Goal: Check status: Check status

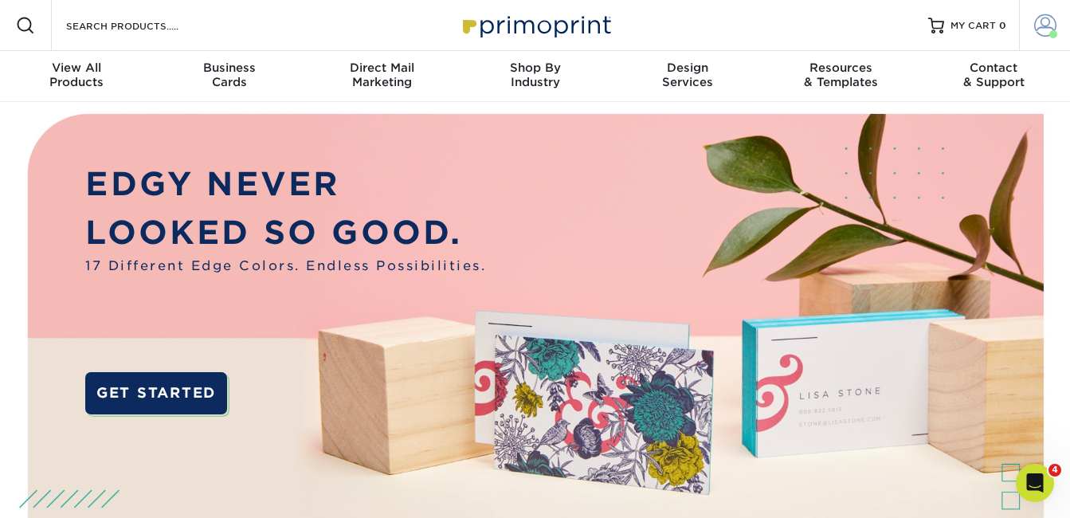
click at [1041, 29] on span at bounding box center [1045, 25] width 22 height 22
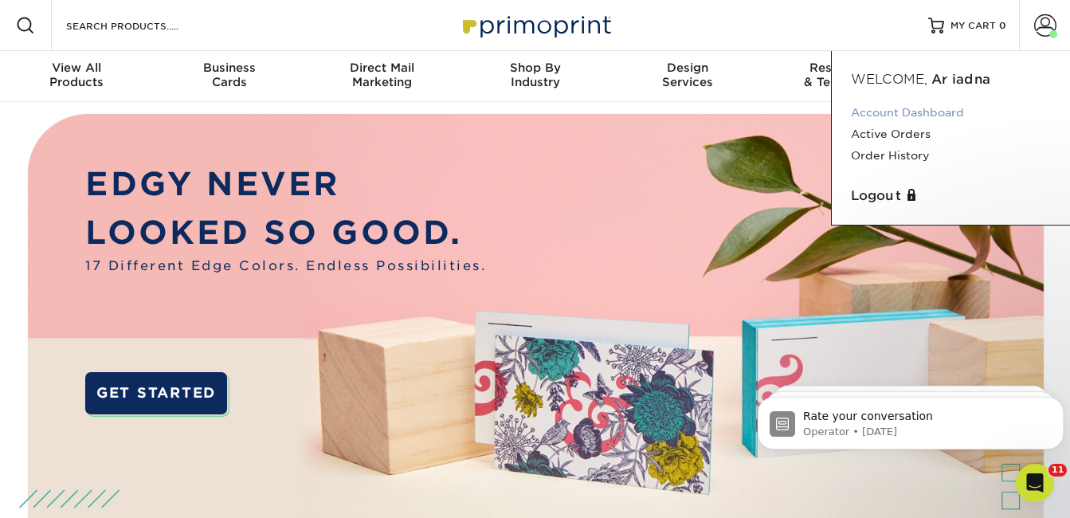
click at [901, 111] on link "Account Dashboard" at bounding box center [951, 113] width 200 height 22
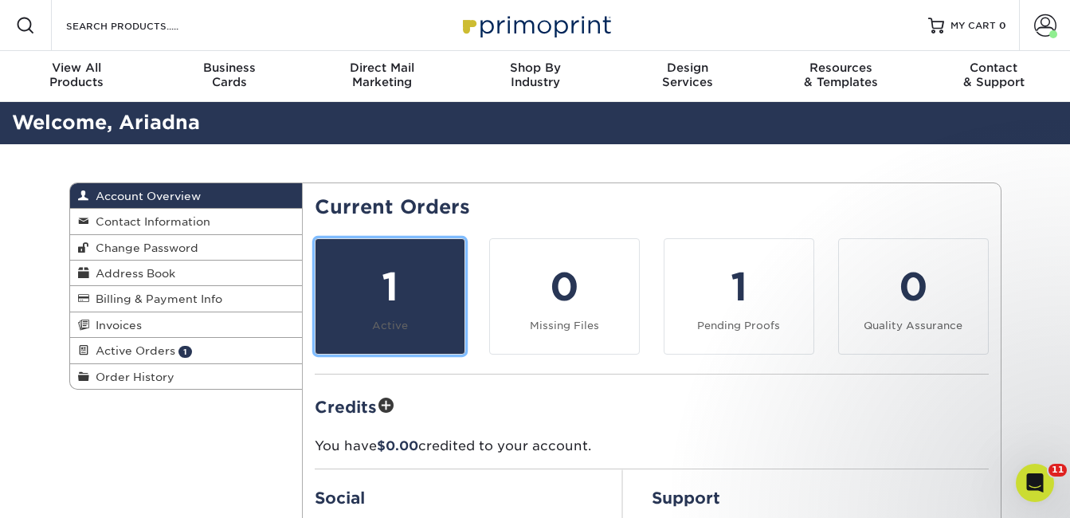
click at [382, 299] on div "1" at bounding box center [390, 286] width 130 height 57
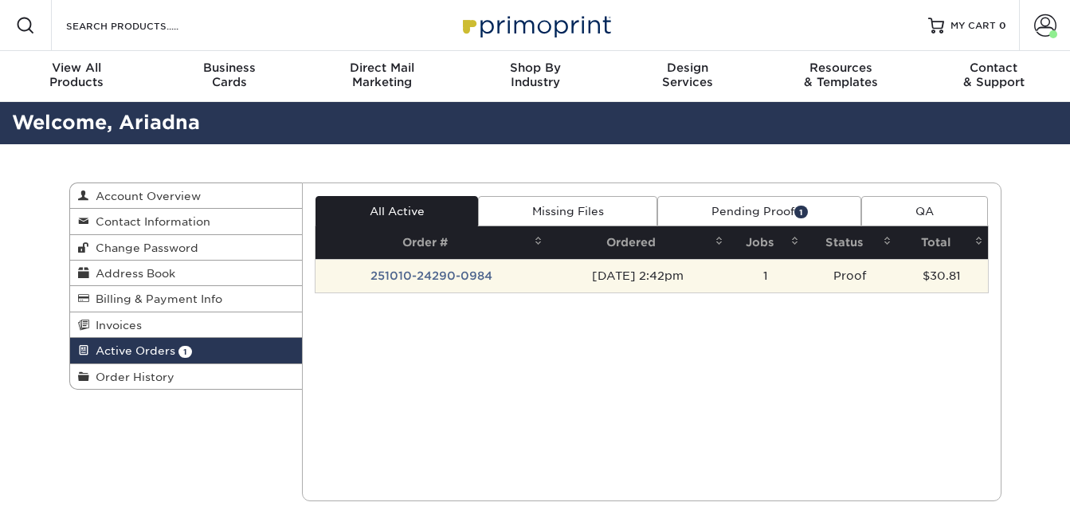
click at [421, 272] on td "251010-24290-0984" at bounding box center [431, 275] width 232 height 33
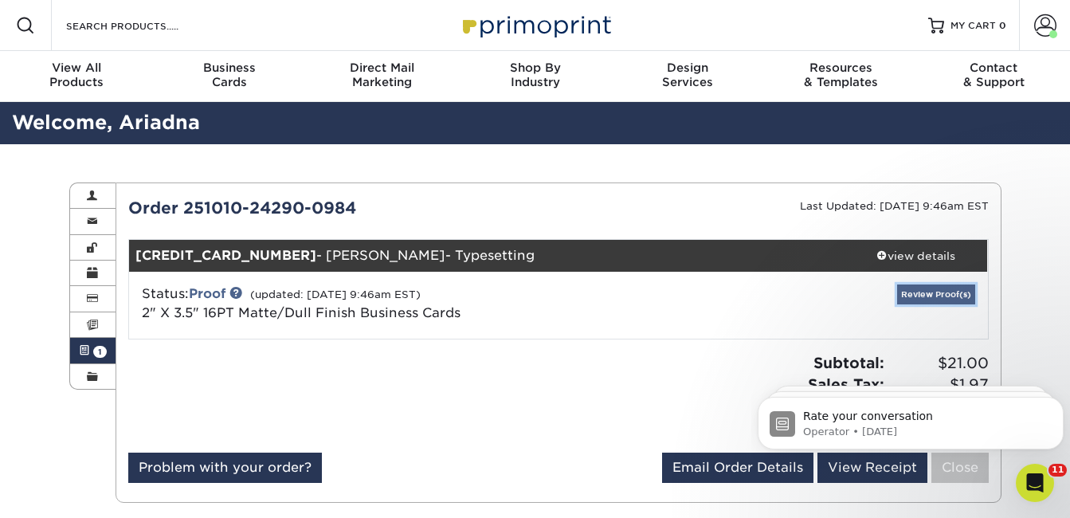
click at [938, 297] on link "Review Proof(s)" at bounding box center [936, 294] width 78 height 20
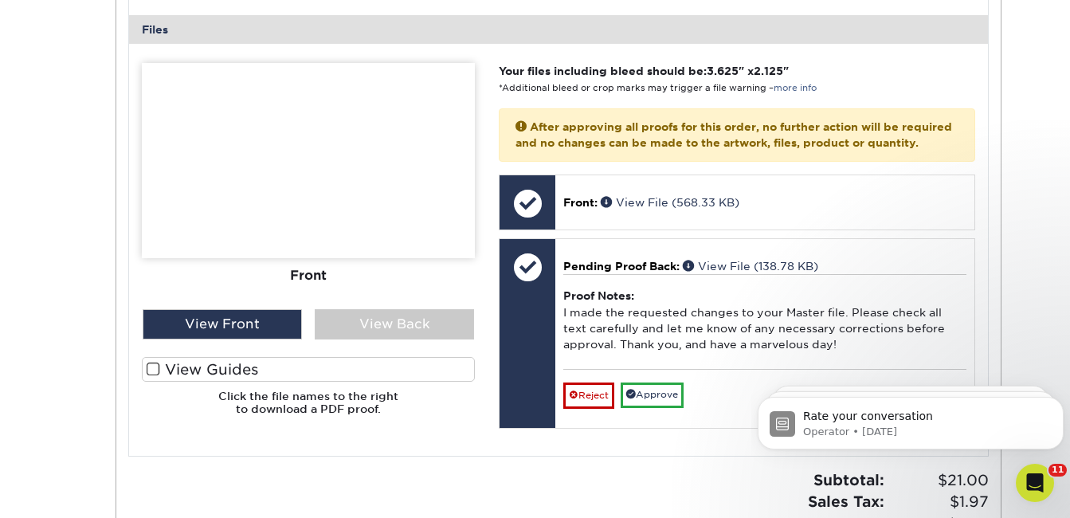
scroll to position [637, 0]
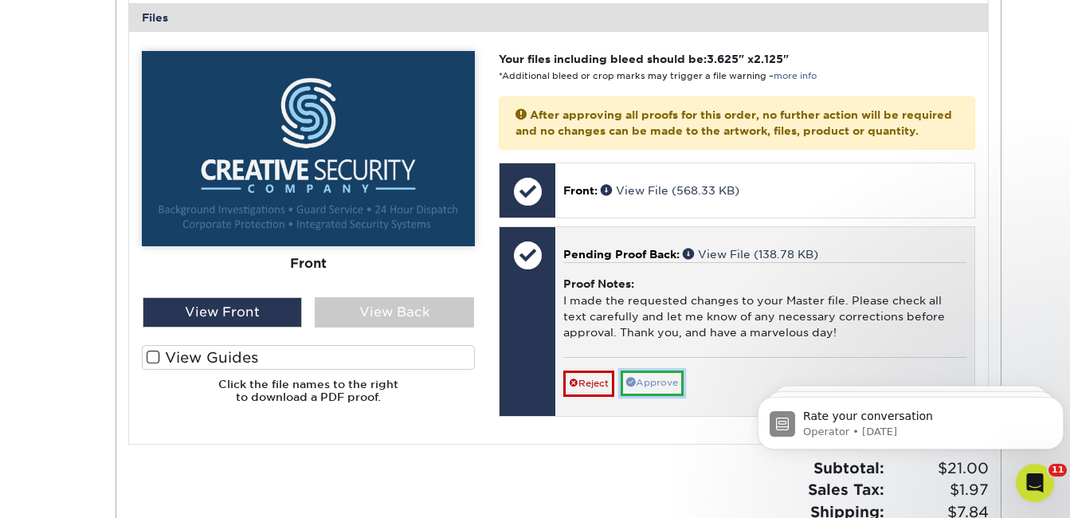
click at [656, 395] on link "Approve" at bounding box center [652, 382] width 63 height 25
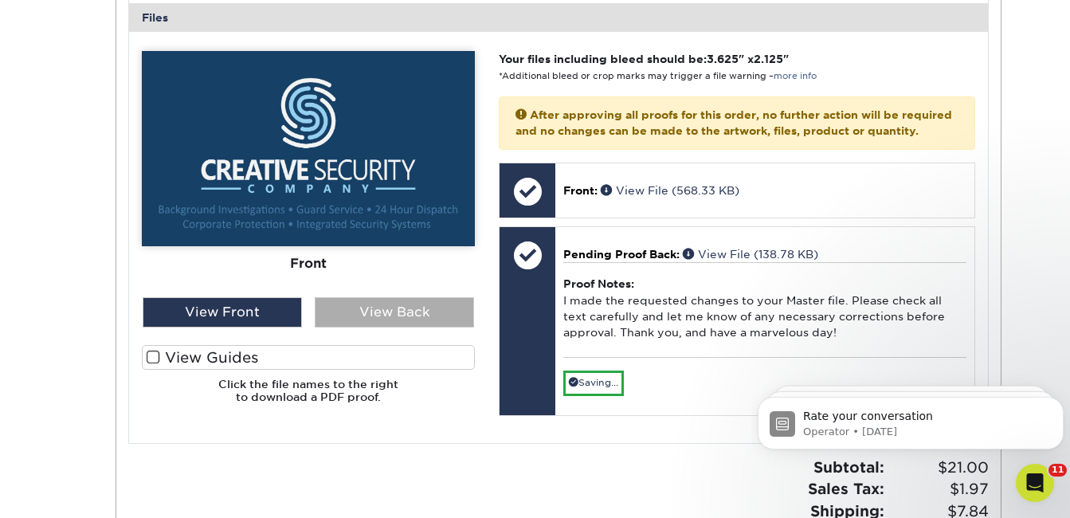
click at [401, 308] on div "View Back" at bounding box center [394, 312] width 159 height 30
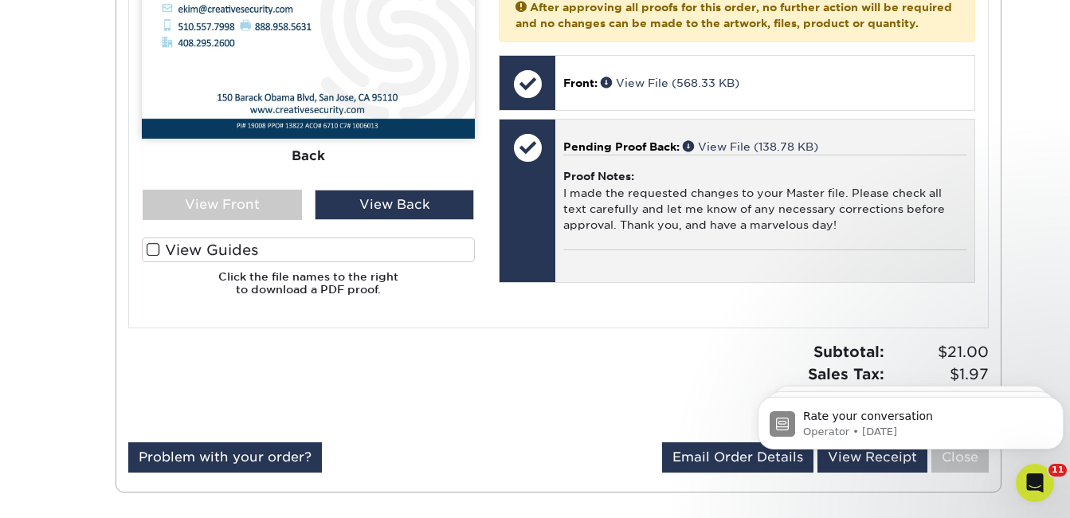
scroll to position [717, 0]
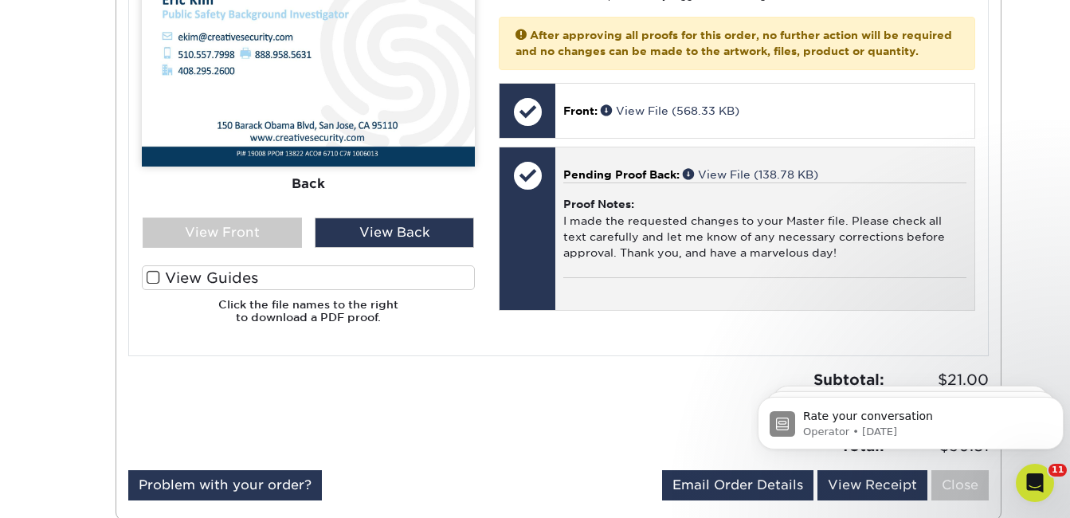
click at [624, 181] on span "Pending Proof Back:" at bounding box center [621, 174] width 116 height 13
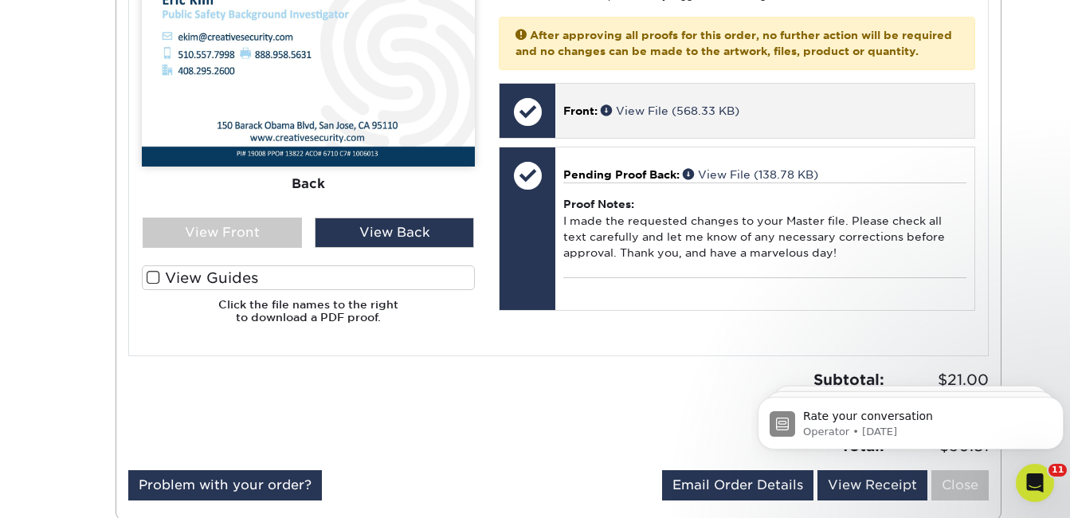
click at [582, 117] on span "Front:" at bounding box center [580, 110] width 34 height 13
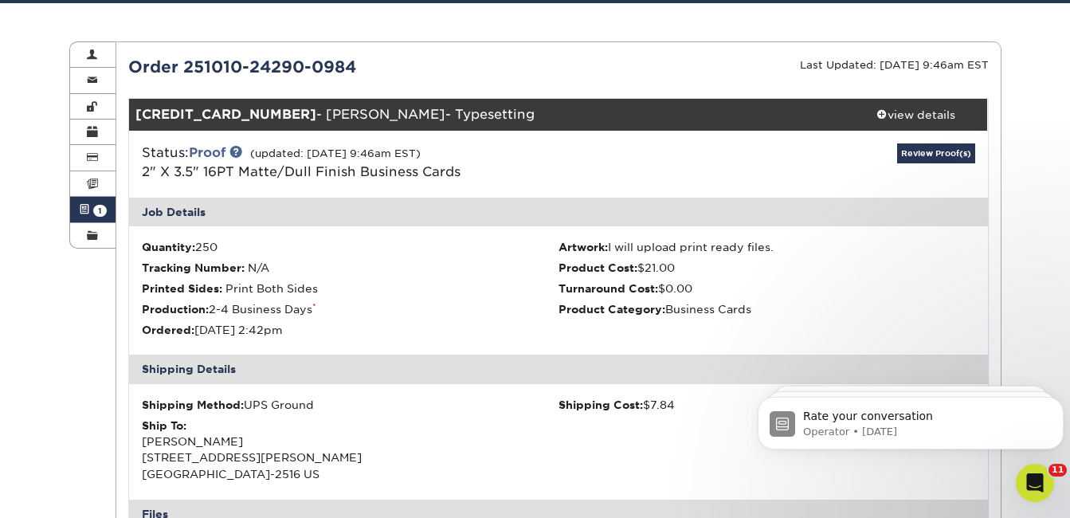
scroll to position [0, 0]
